Goal: Task Accomplishment & Management: Manage account settings

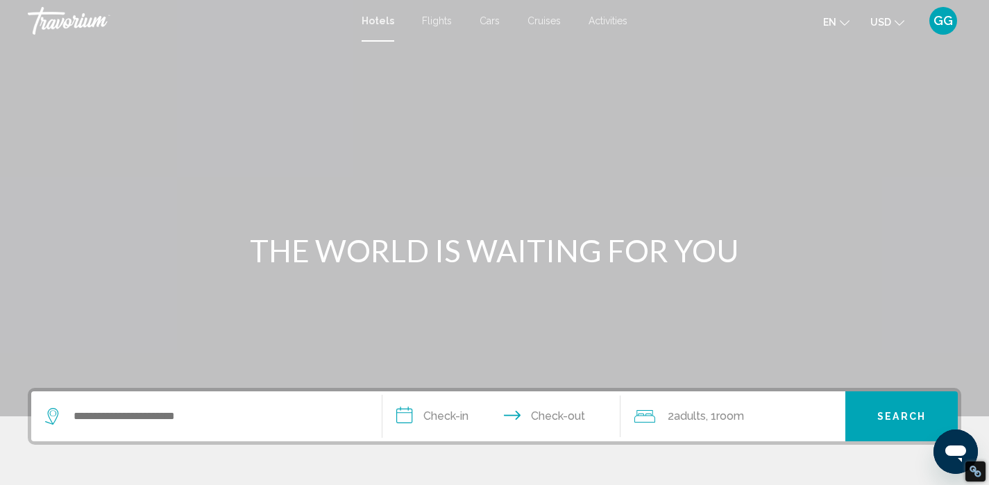
click at [938, 19] on span "GG" at bounding box center [942, 21] width 19 height 14
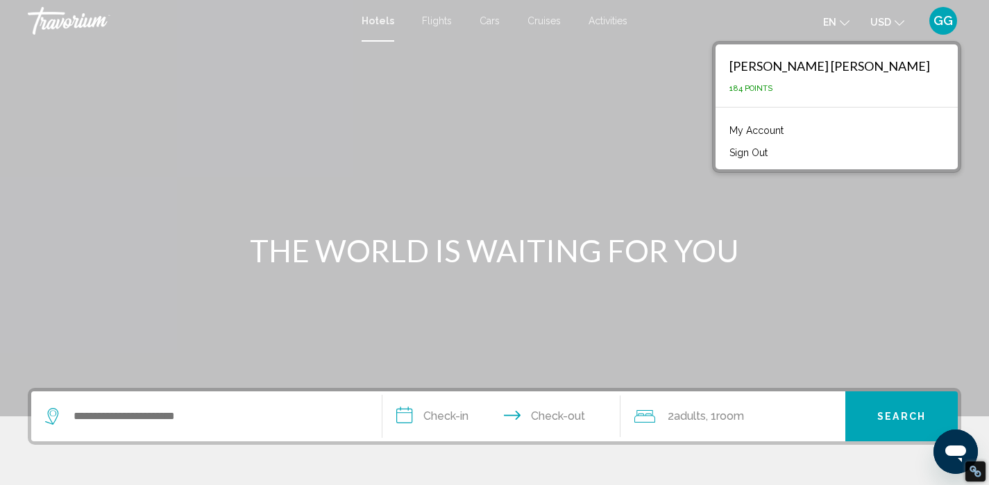
click at [790, 130] on link "My Account" at bounding box center [756, 130] width 68 height 18
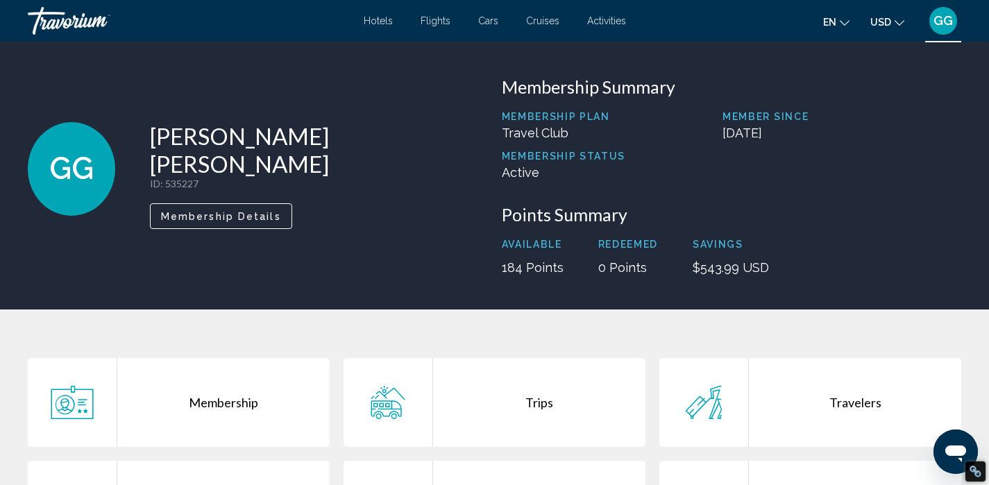
scroll to position [191, 0]
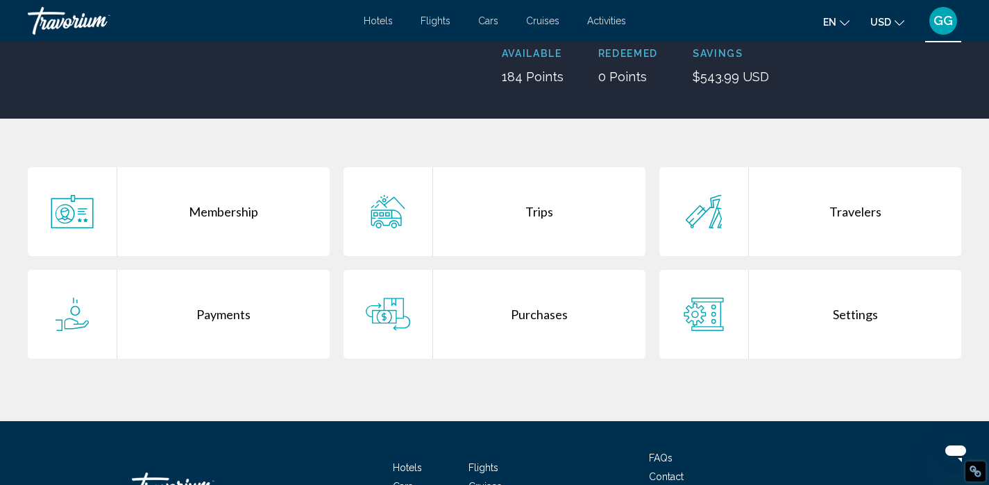
click at [526, 320] on div "Purchases" at bounding box center [539, 314] width 212 height 89
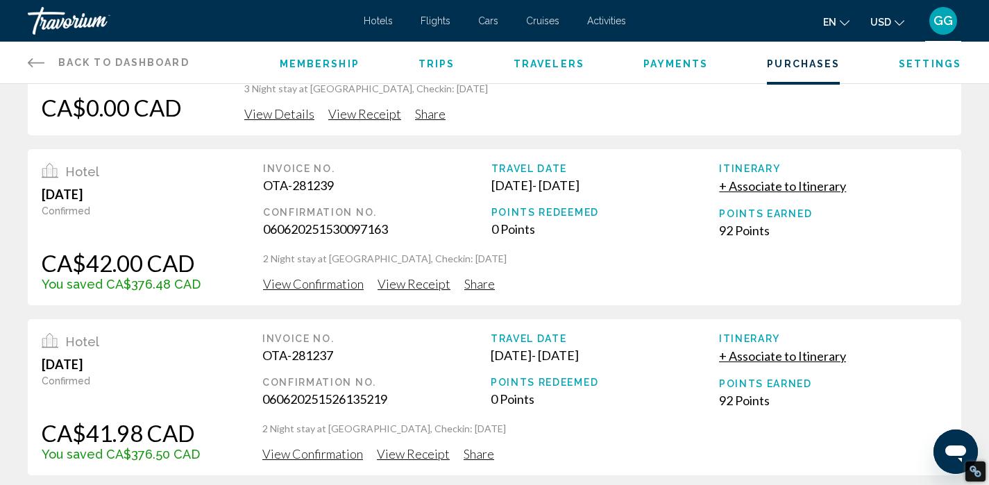
scroll to position [126, 0]
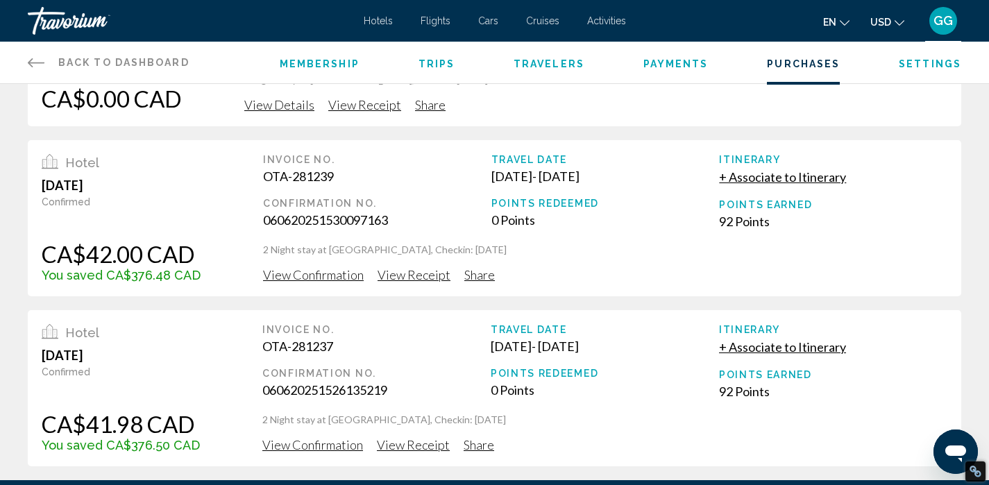
click at [401, 112] on span "View Receipt" at bounding box center [364, 104] width 73 height 15
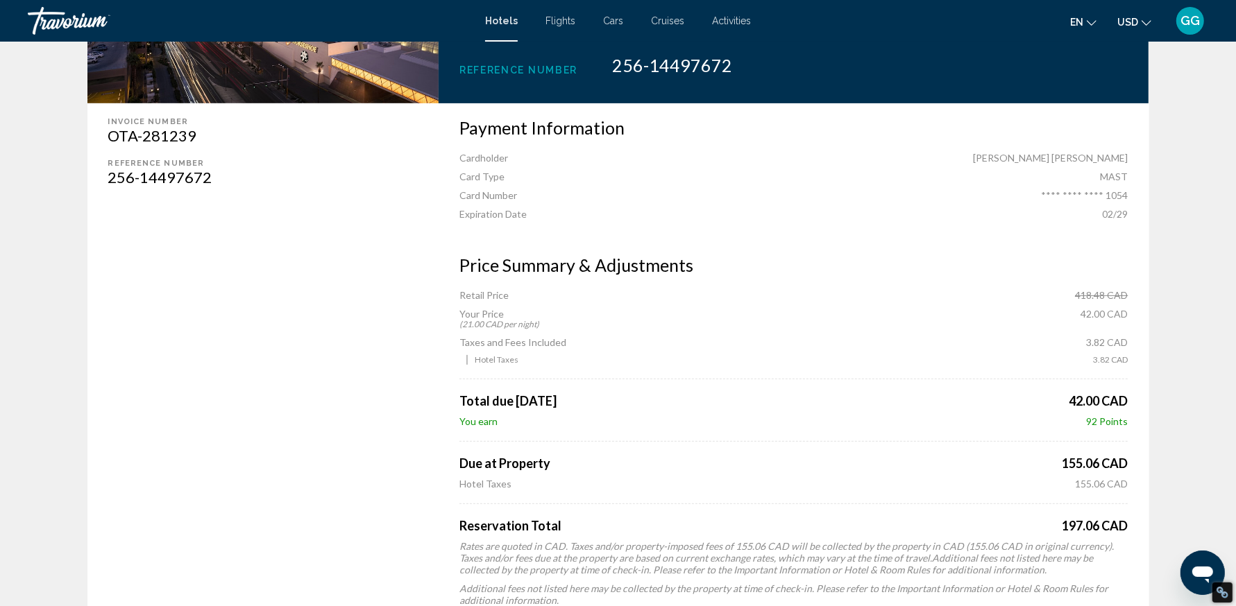
scroll to position [391, 0]
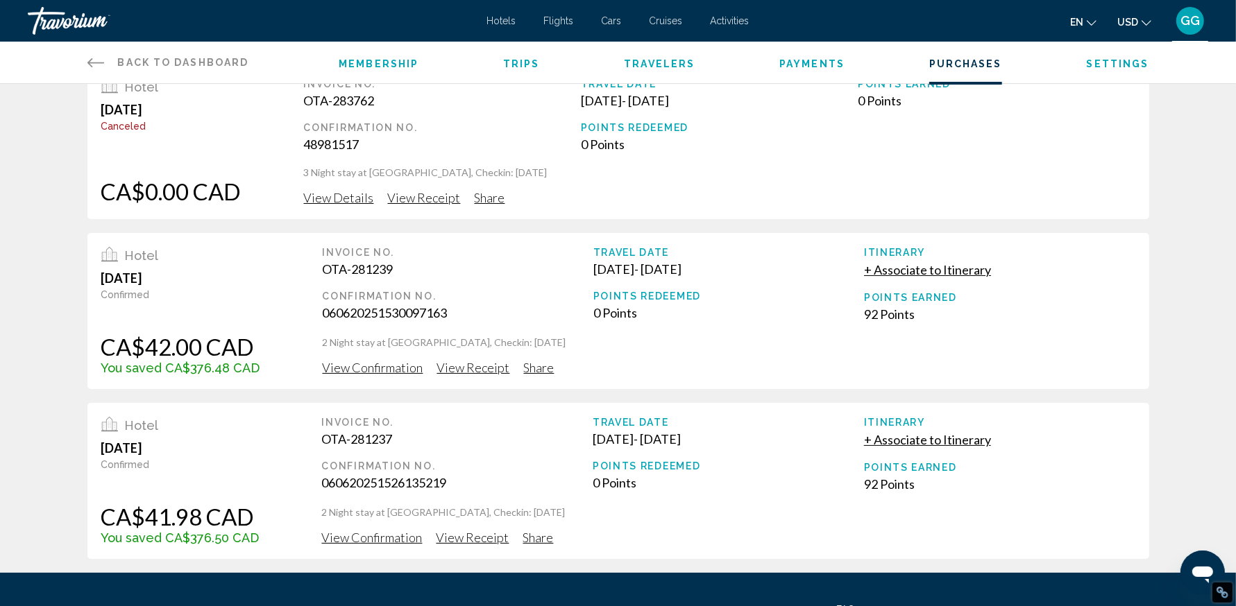
scroll to position [62, 0]
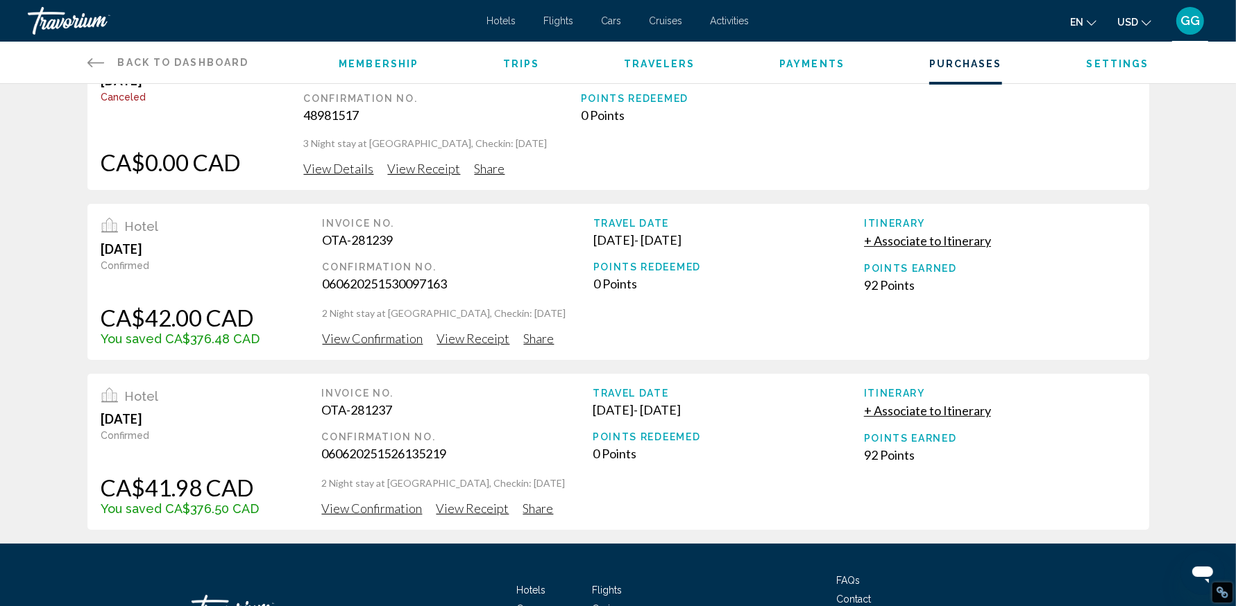
click at [461, 176] on span "View Receipt" at bounding box center [424, 168] width 73 height 15
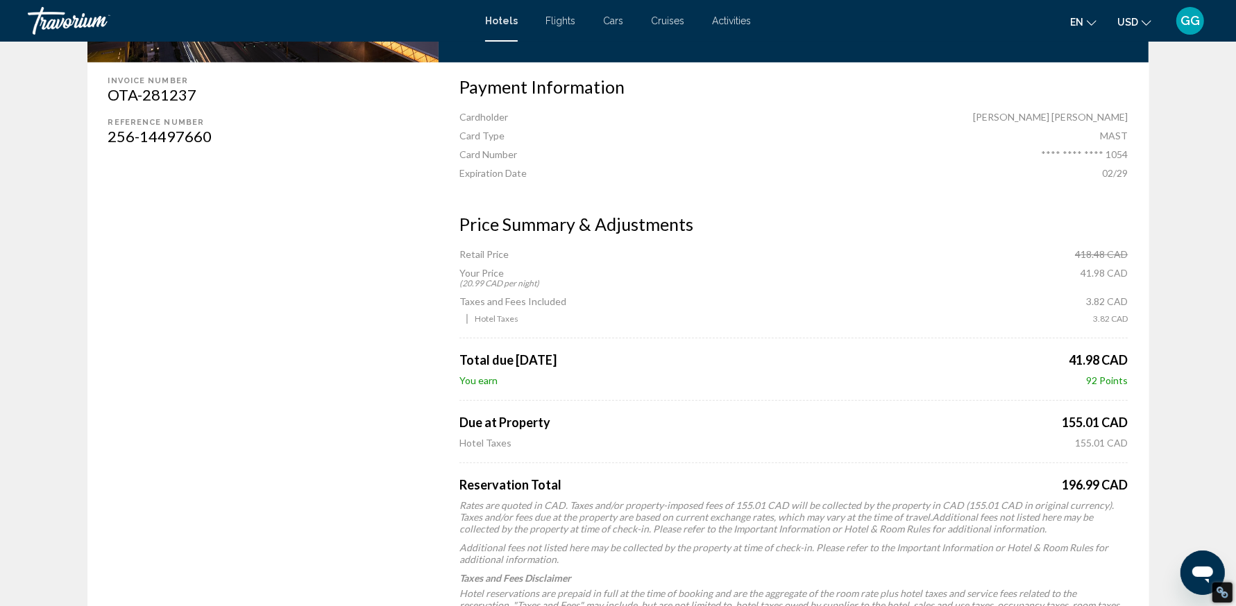
scroll to position [410, 0]
